Goal: Find specific page/section: Find specific page/section

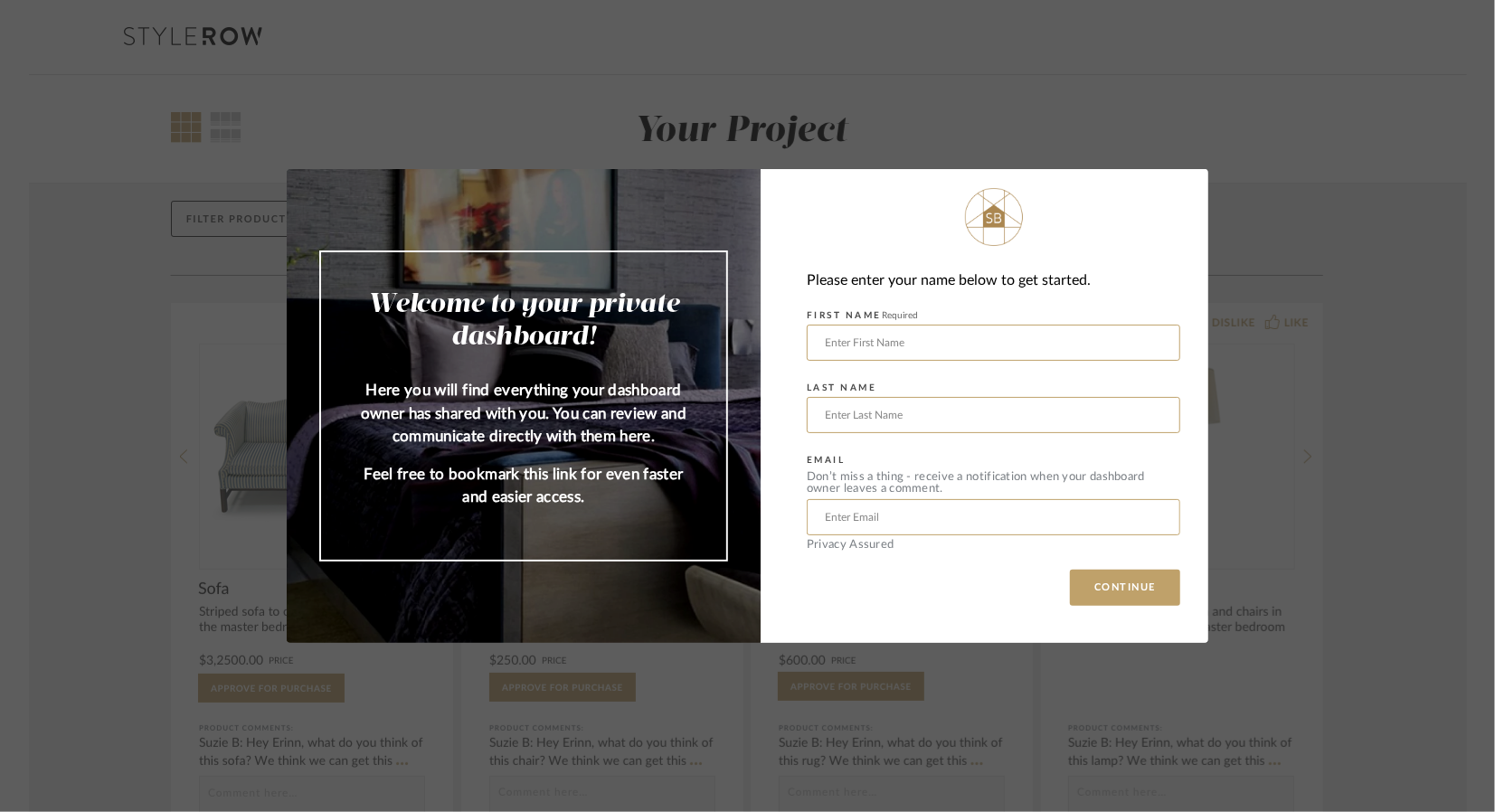
click at [1329, 404] on div "Welcome to your private dashboard! Here you will find everything your dashboard…" at bounding box center [748, 406] width 1495 height 812
click at [916, 342] on input "text" at bounding box center [993, 343] width 374 height 37
type input "n"
type input "[PERSON_NAME]"
type input "m"
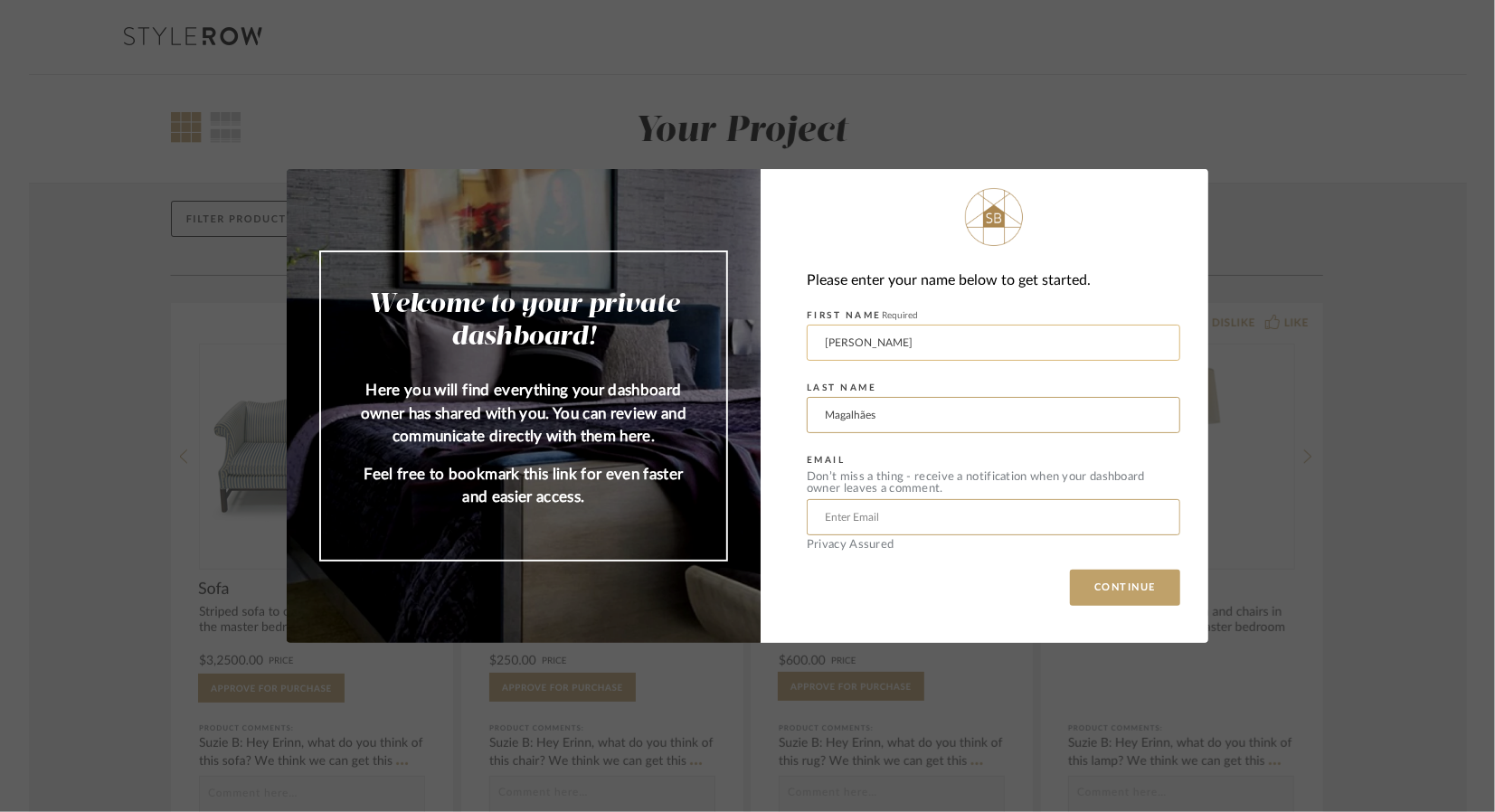
type input "Magalhães"
type input "[EMAIL_ADDRESS][DOMAIN_NAME]"
click at [1070, 569] on button "CONTINUE" at bounding box center [1125, 588] width 111 height 37
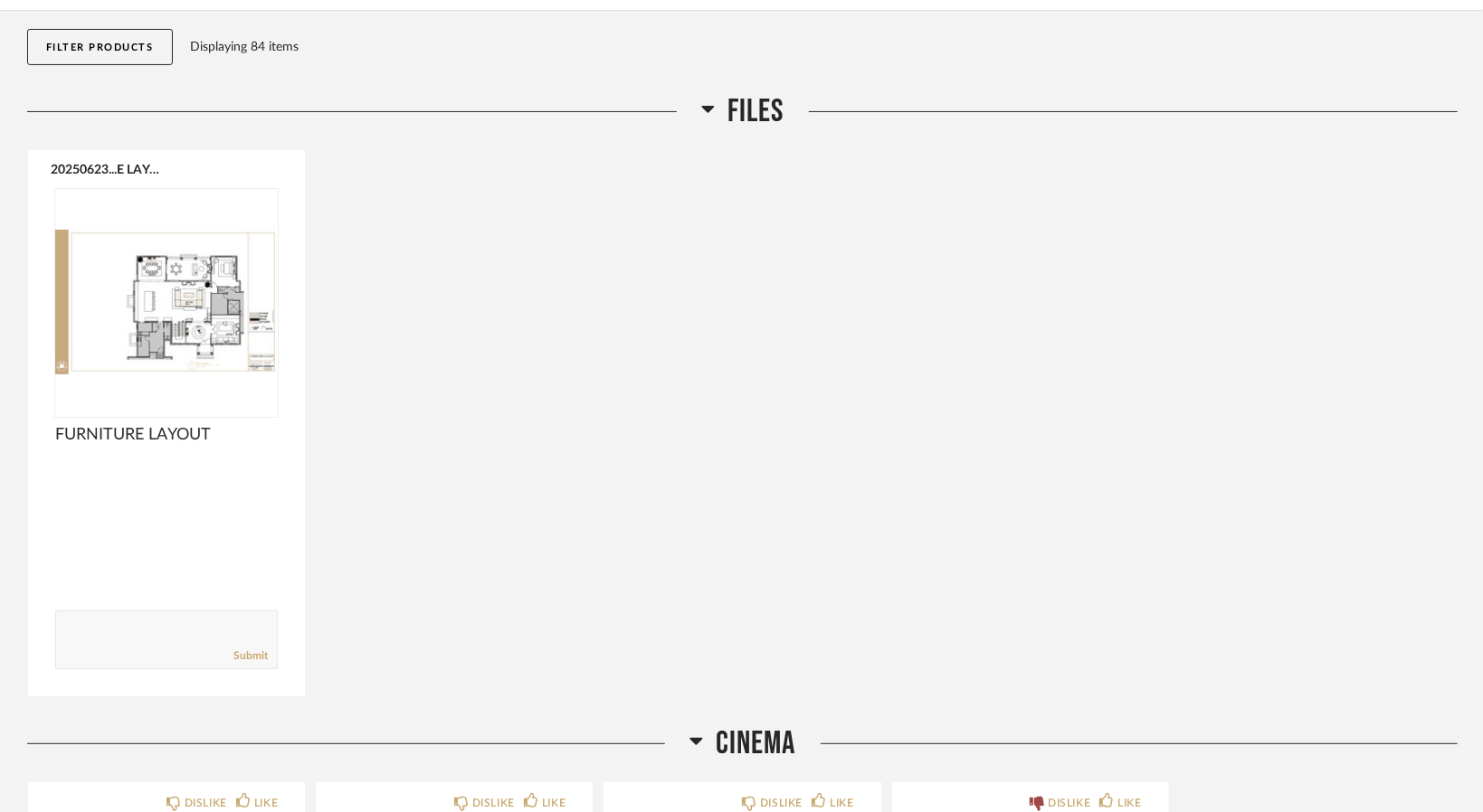
scroll to position [181, 0]
click at [766, 99] on span "FILES" at bounding box center [756, 113] width 56 height 39
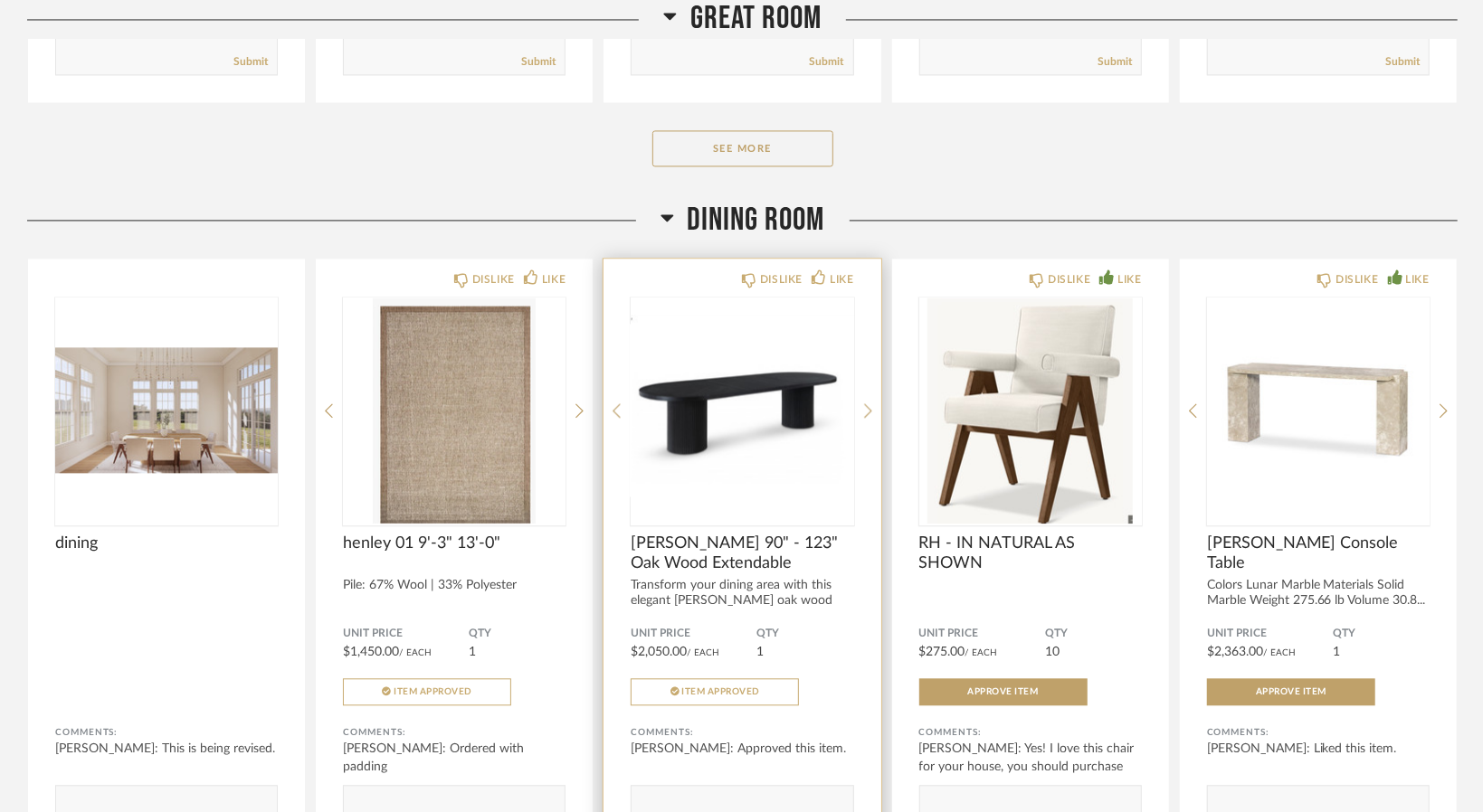
scroll to position [2532, 0]
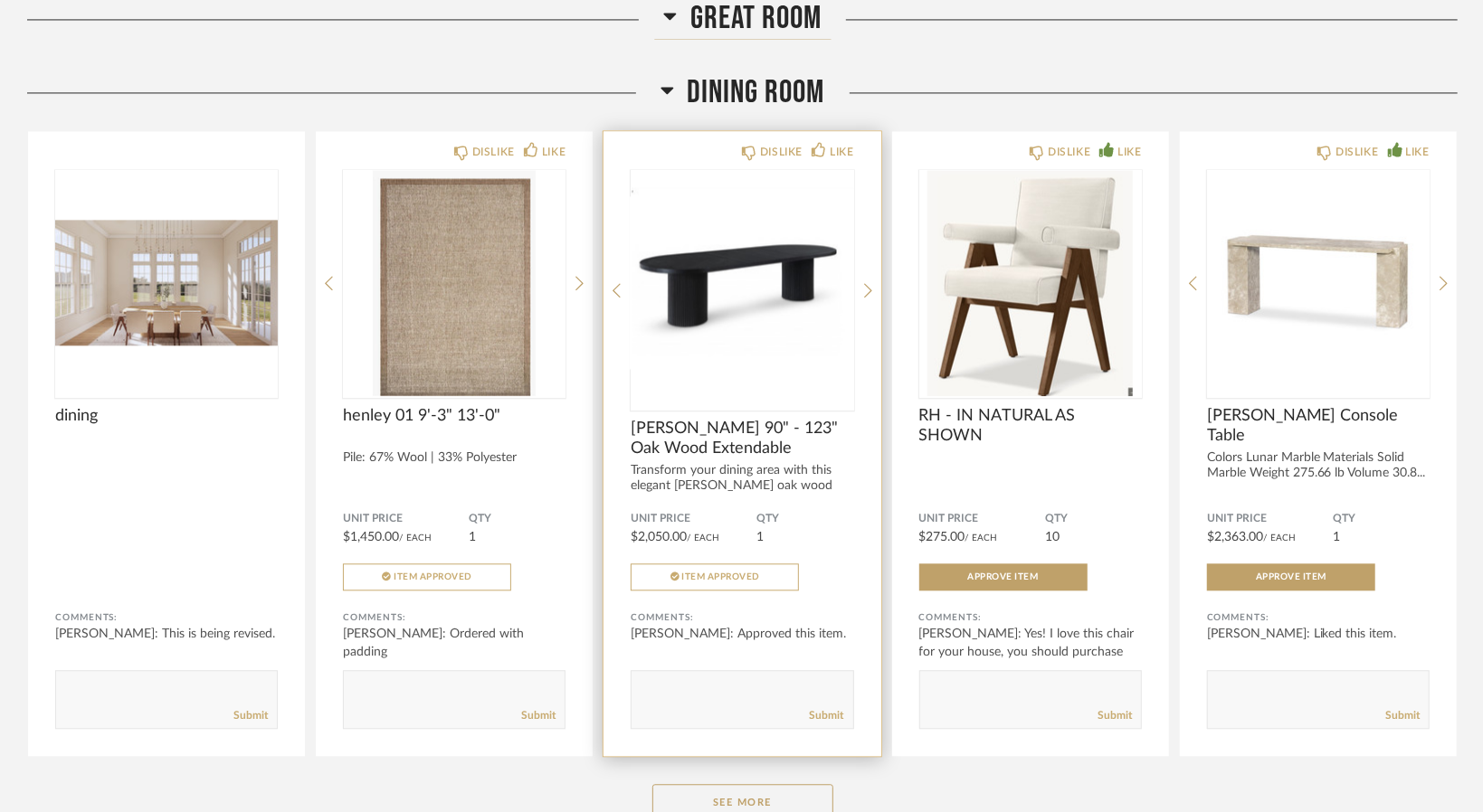
click at [756, 291] on img "0" at bounding box center [741, 282] width 223 height 226
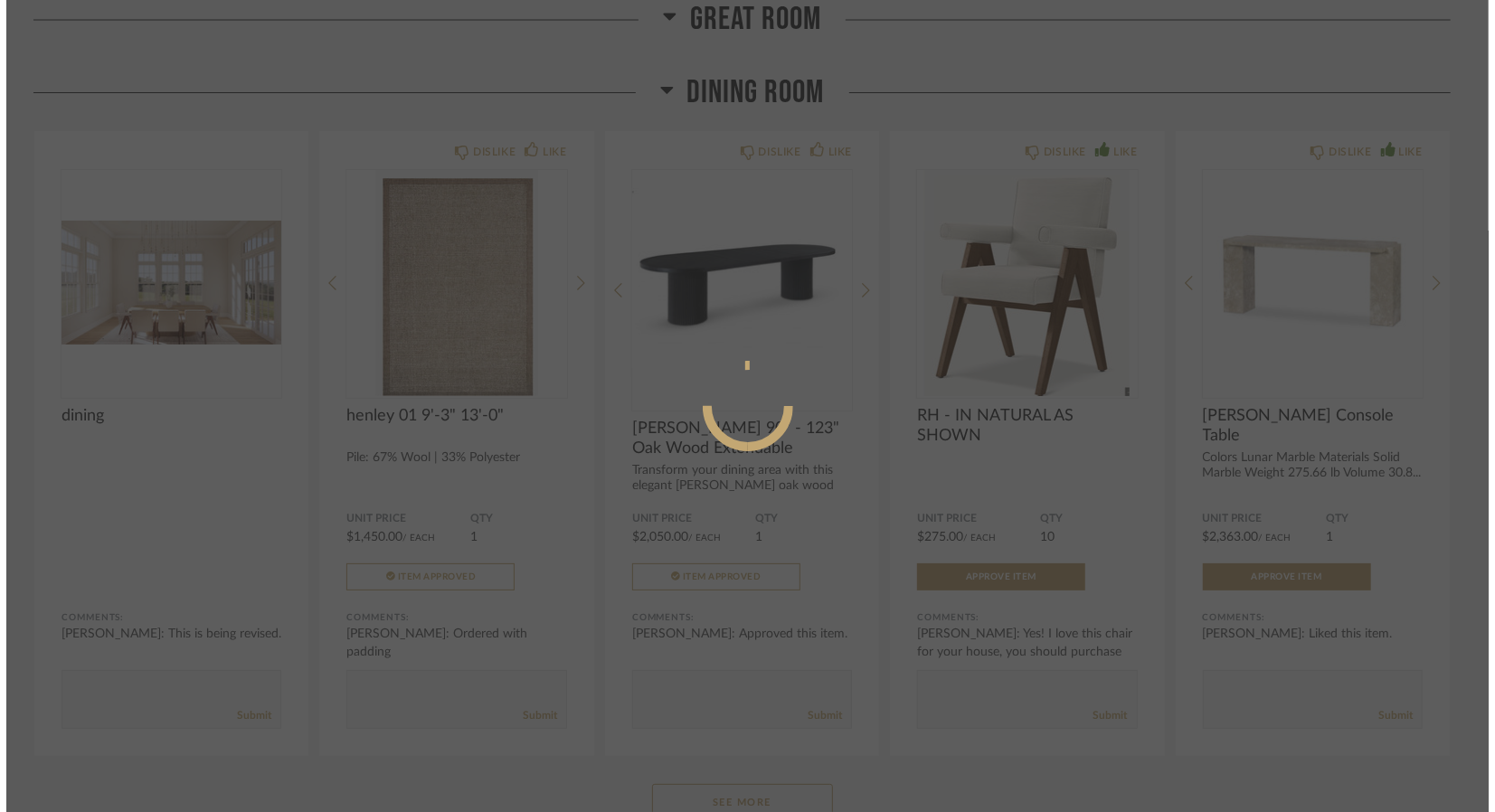
scroll to position [0, 0]
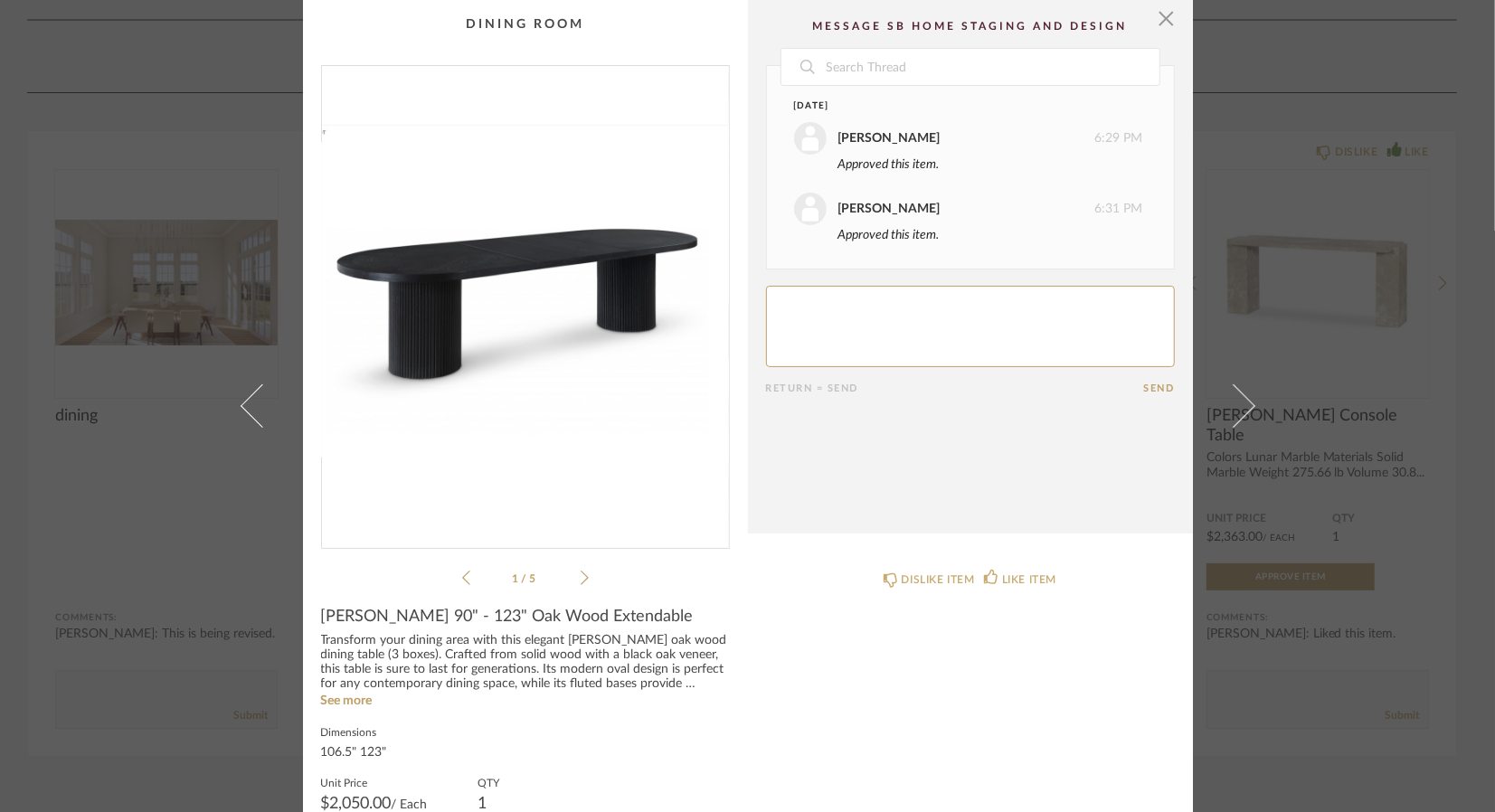
click at [174, 244] on div "× 1 / 5 Date [DATE] [PERSON_NAME] 6:29 PM Approved this item. [PERSON_NAME] 6:3…" at bounding box center [748, 406] width 1495 height 812
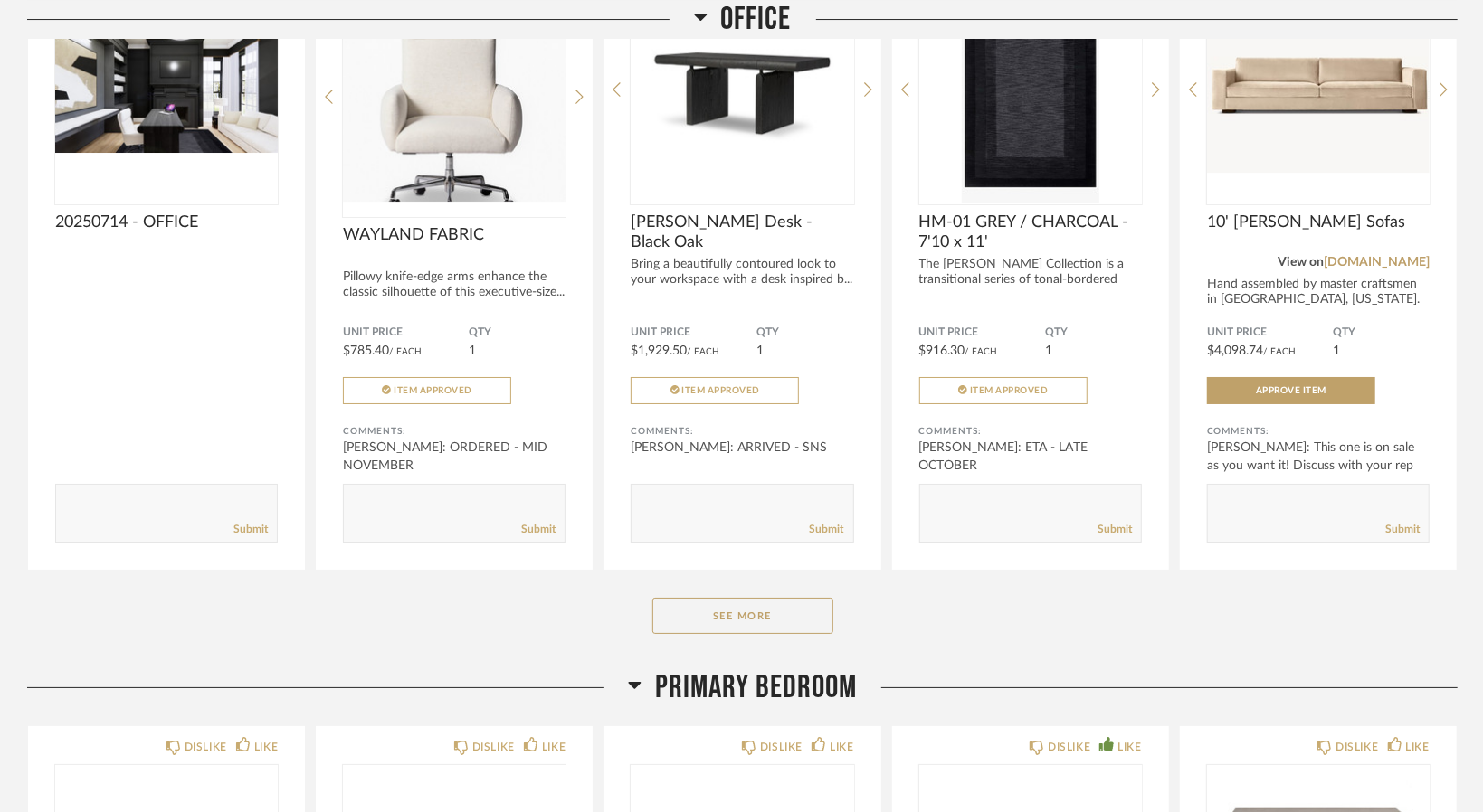
scroll to position [4219, 0]
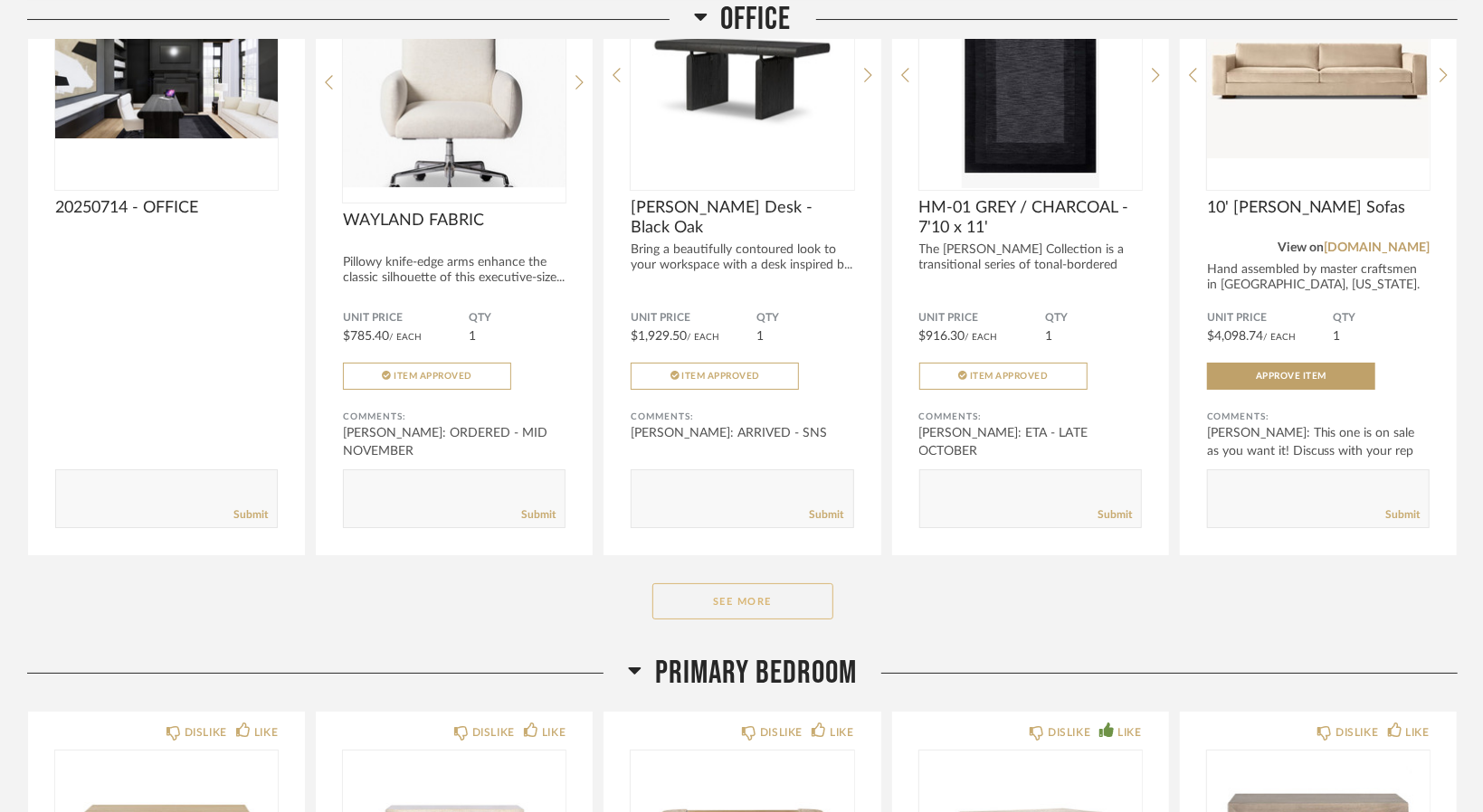
click at [704, 590] on button "See More" at bounding box center [743, 602] width 181 height 37
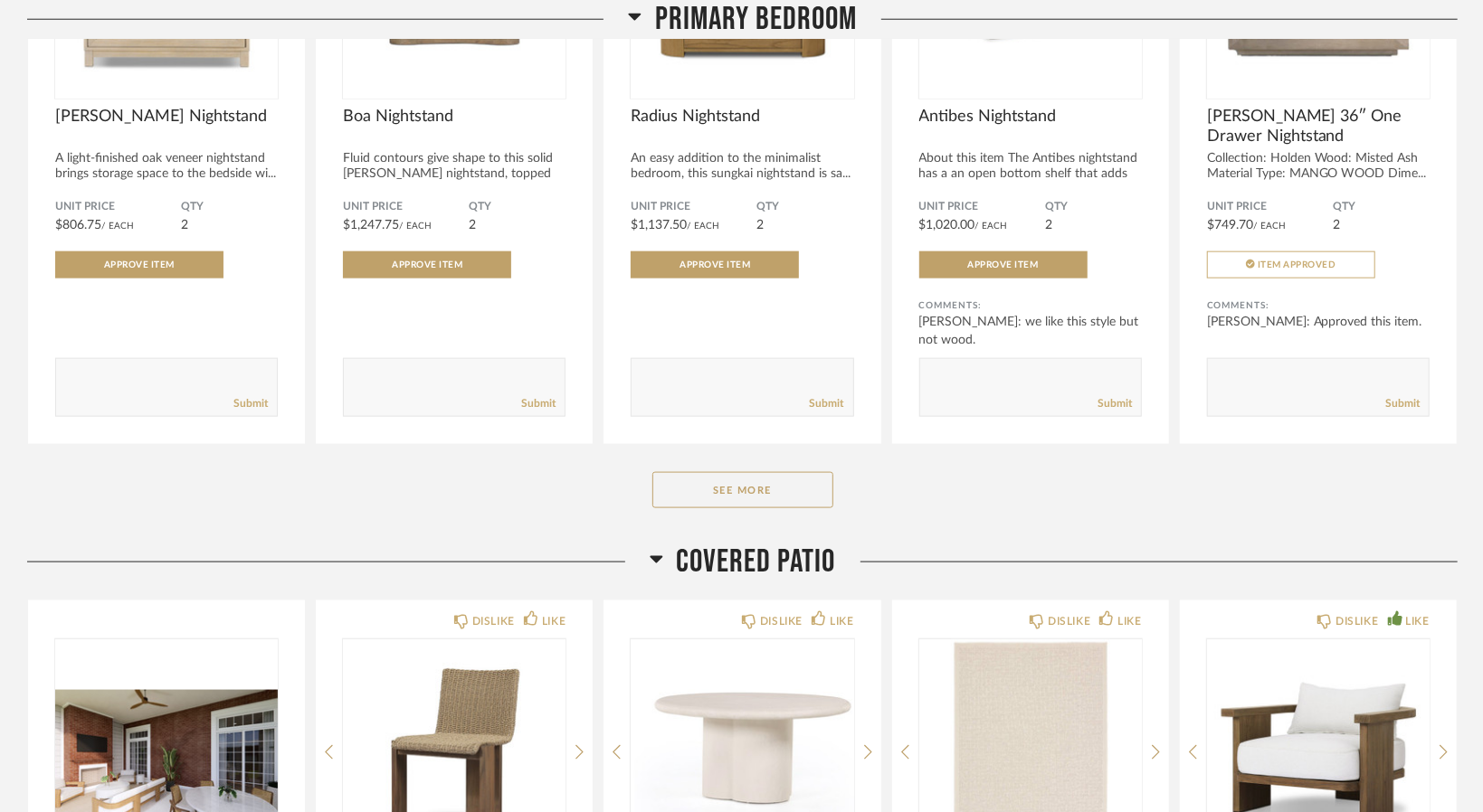
scroll to position [5756, 0]
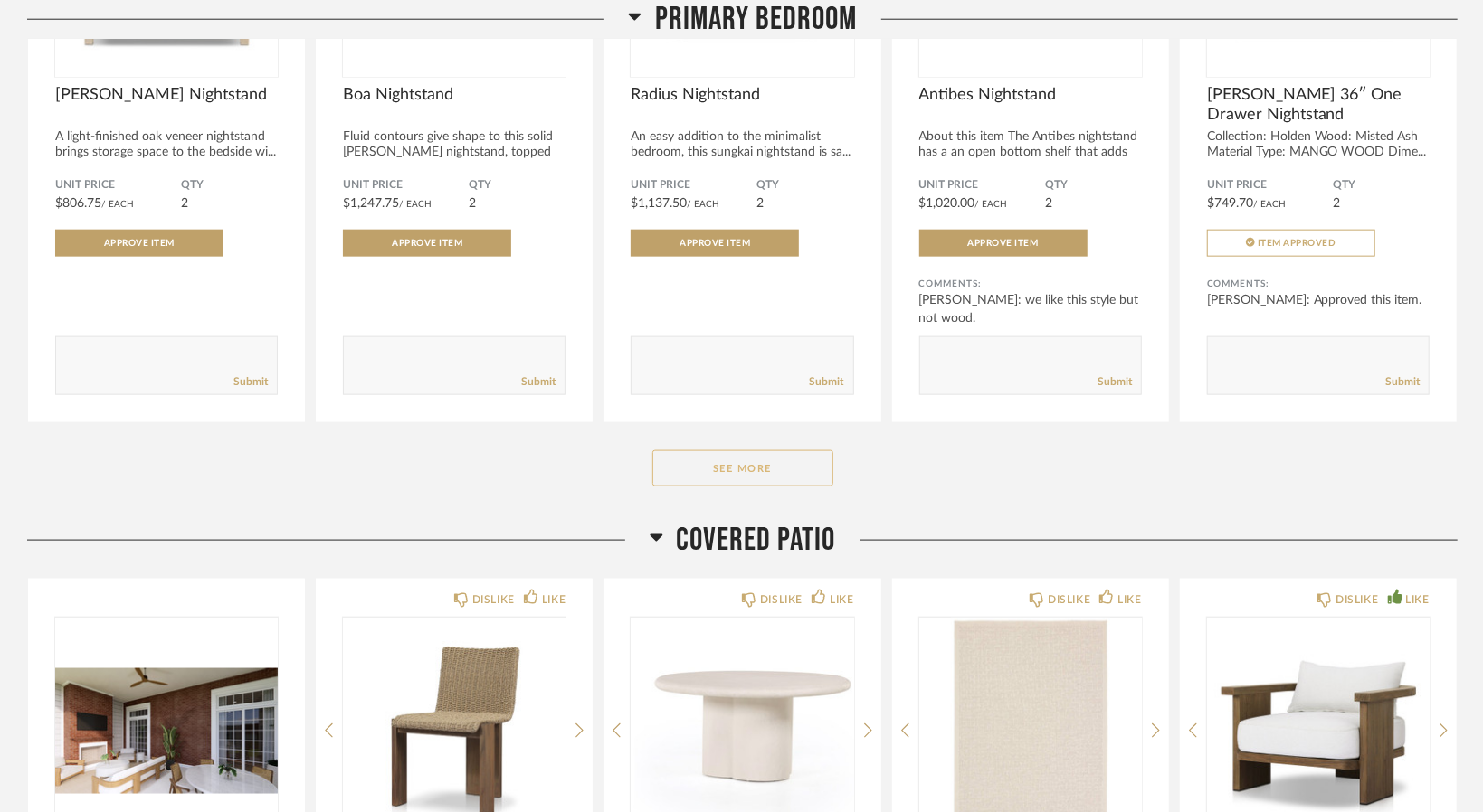
click at [740, 482] on button "See More" at bounding box center [743, 469] width 181 height 37
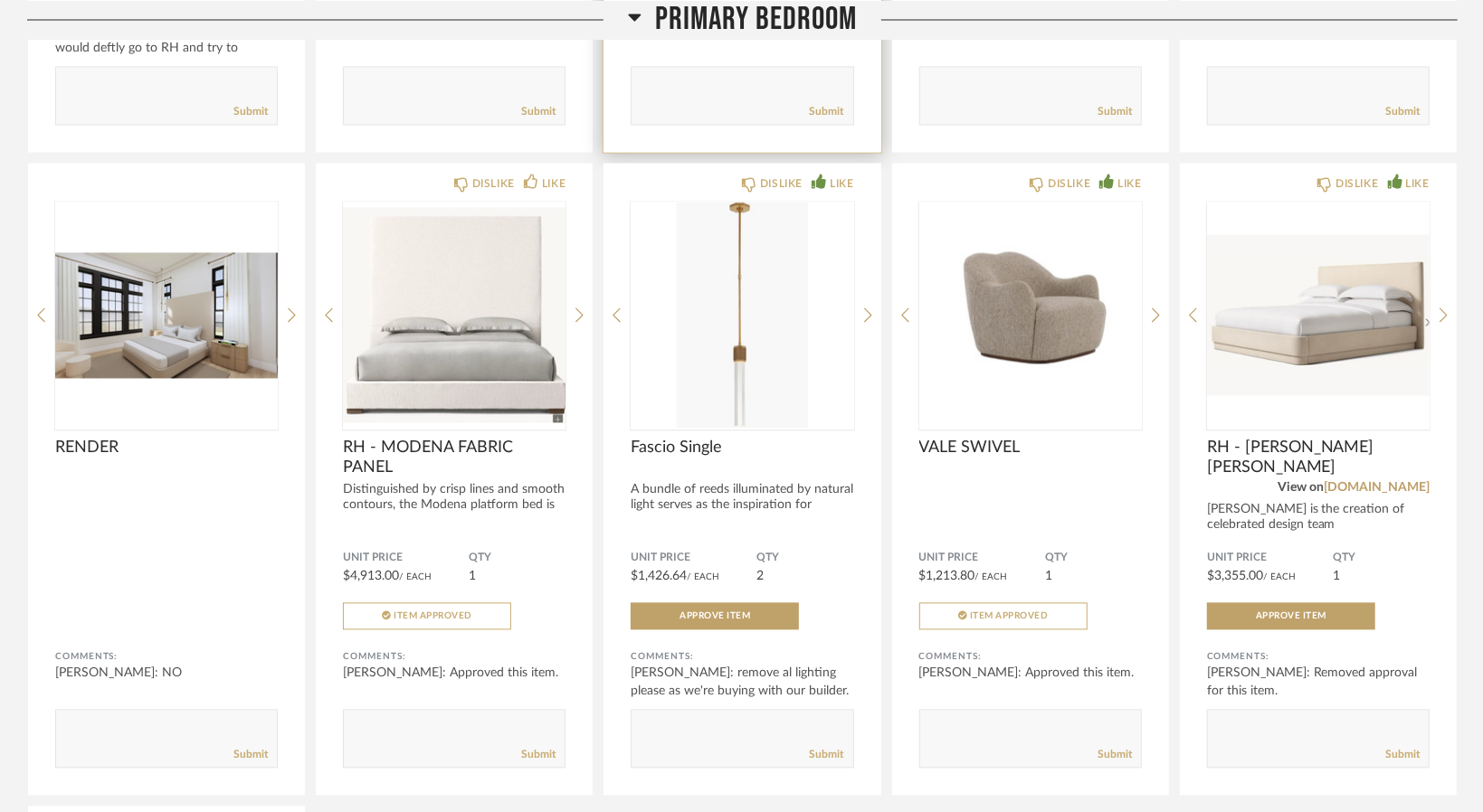
scroll to position [6661, 0]
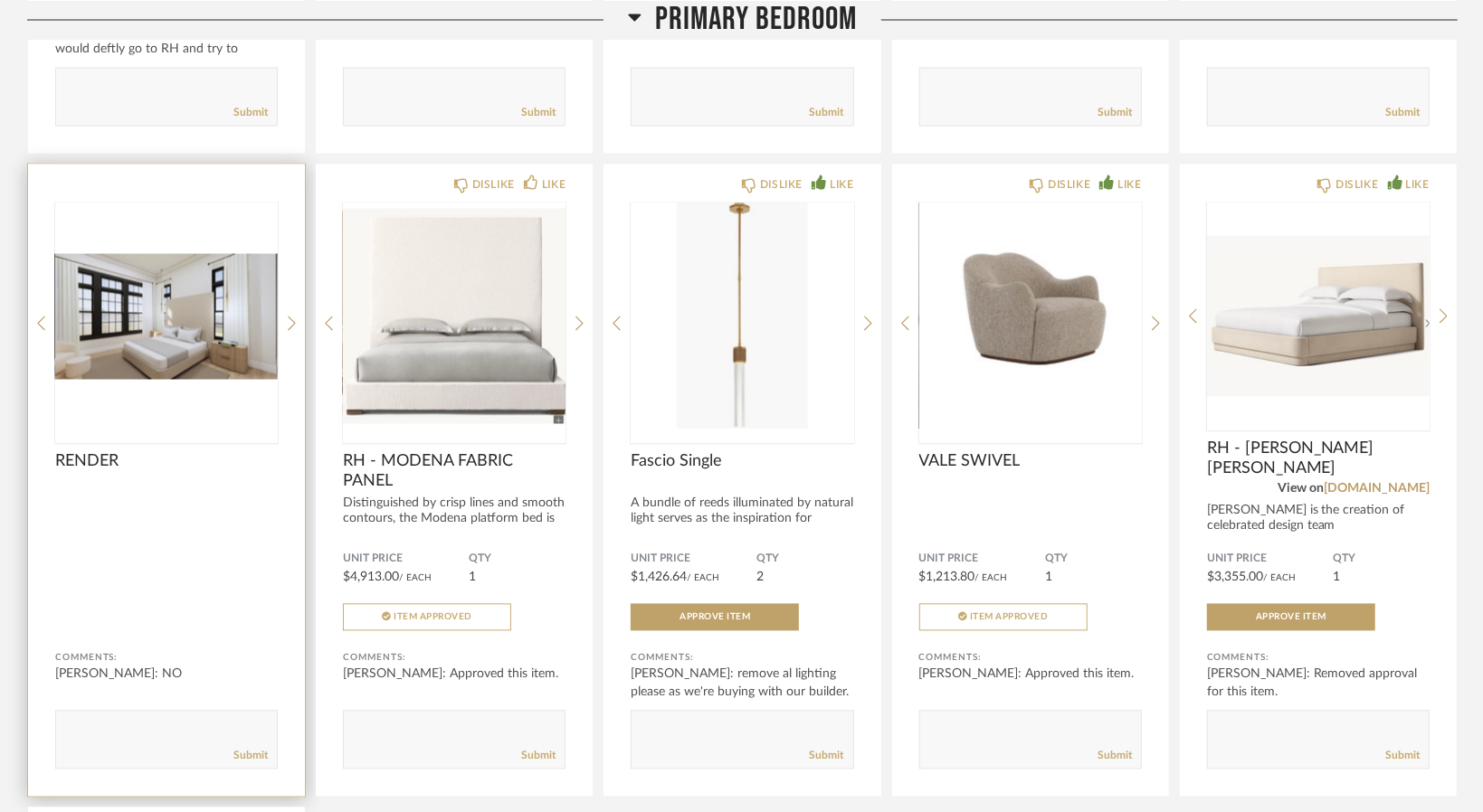
click at [199, 332] on img "0" at bounding box center [166, 316] width 223 height 226
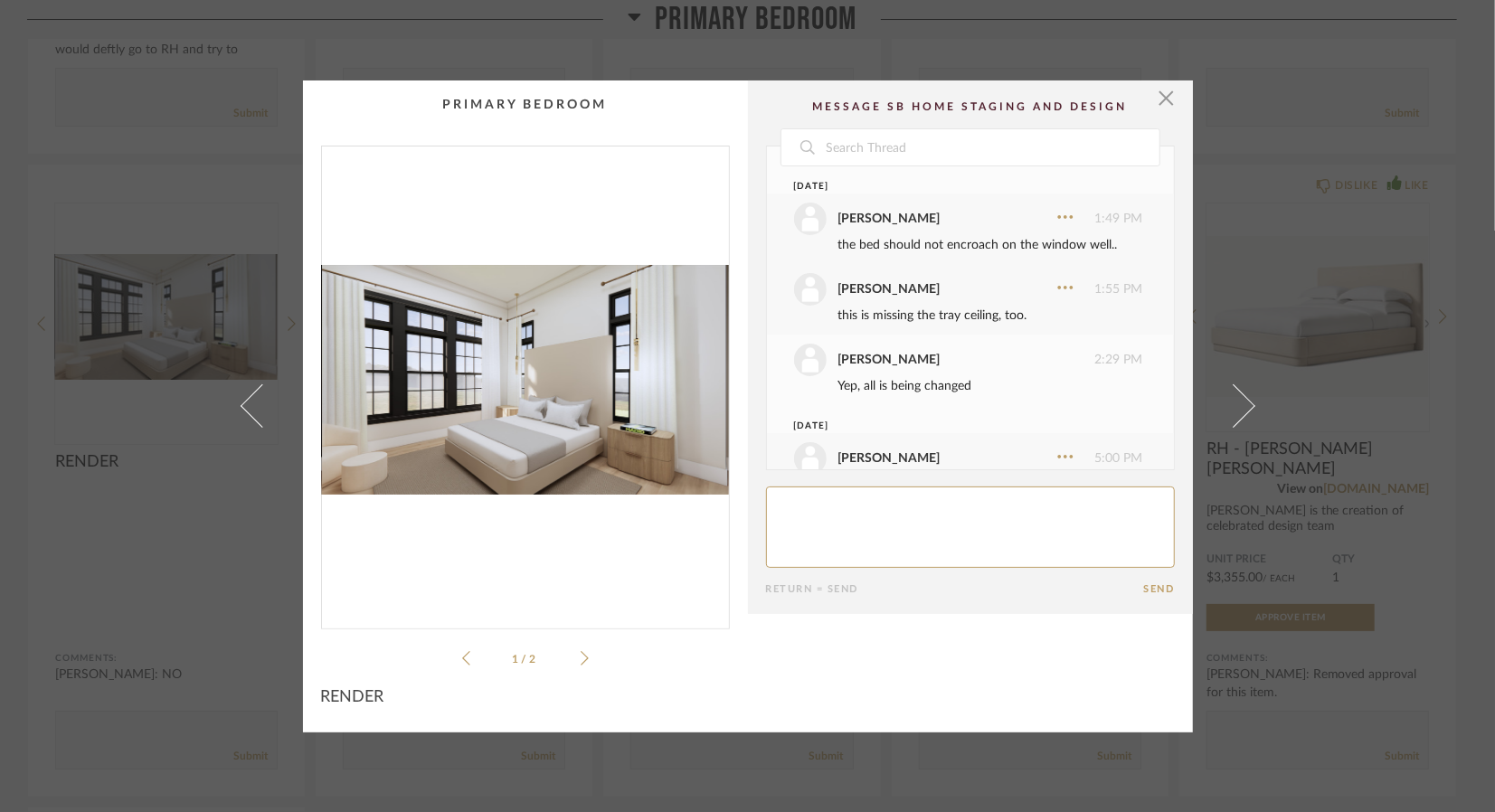
scroll to position [119, 0]
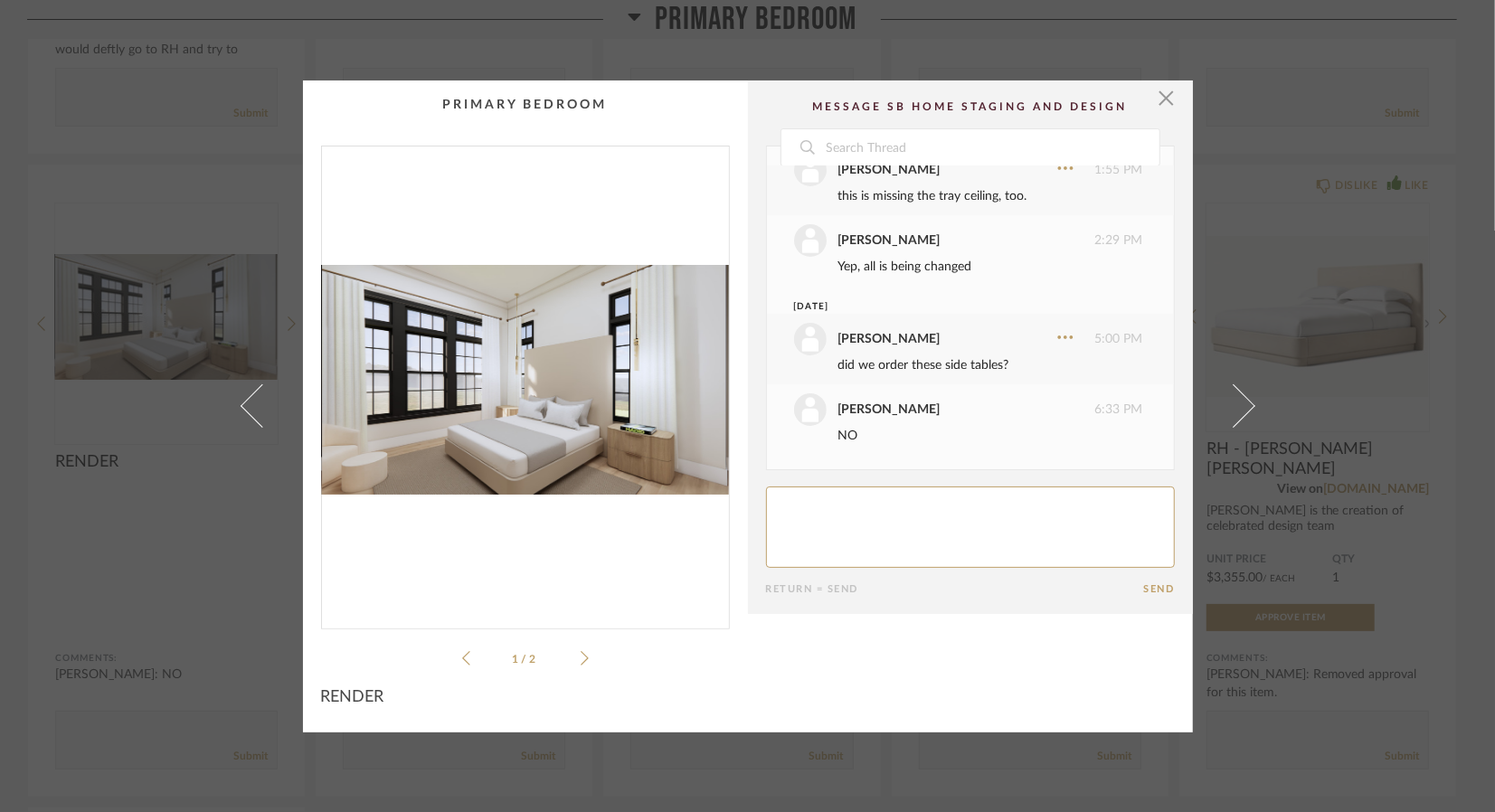
click at [1308, 495] on div "× 1 / 2 Date [DATE] [PERSON_NAME] 1:49 PM the bed should not encroach on the wi…" at bounding box center [748, 406] width 1495 height 812
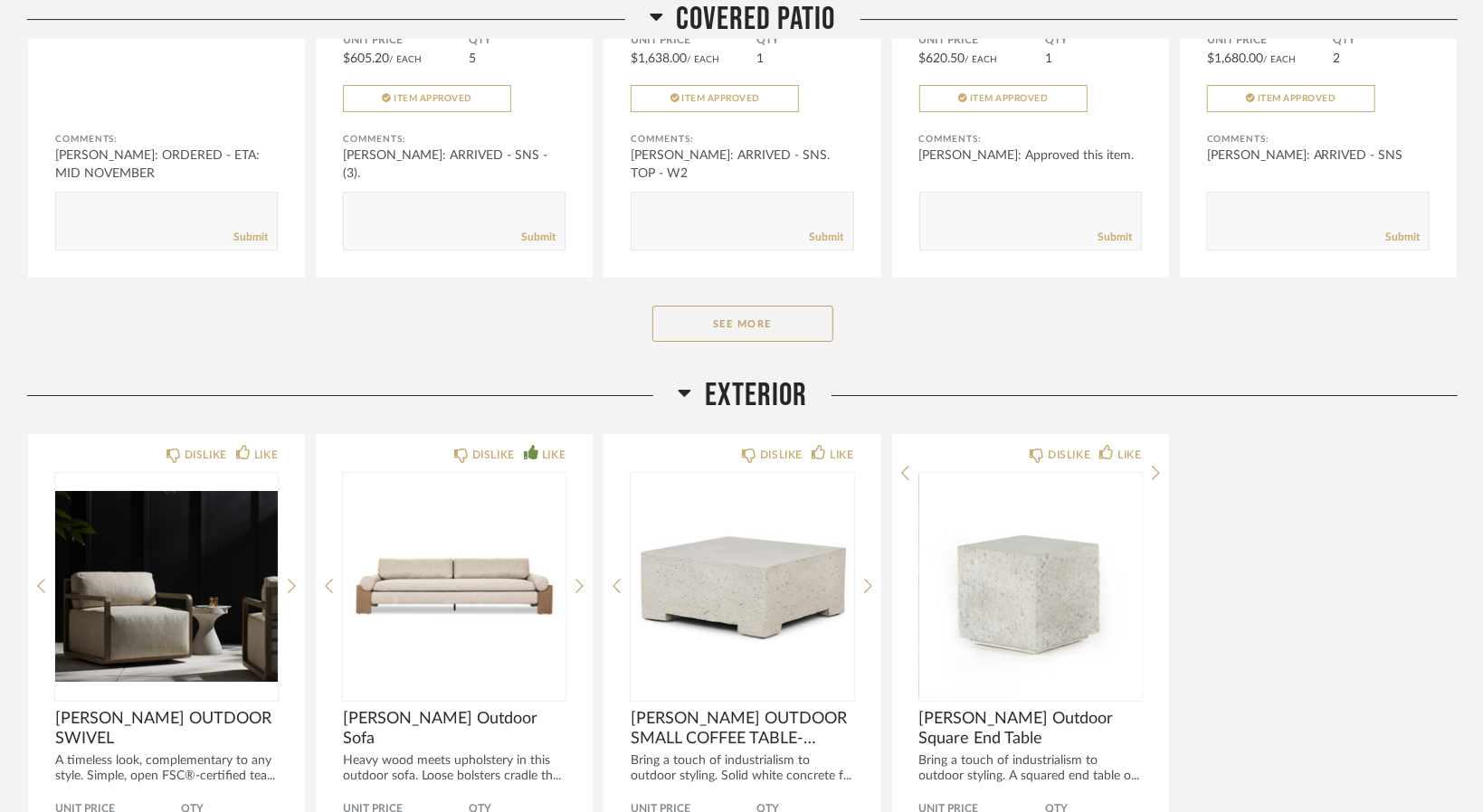
scroll to position [8831, 0]
